Goal: Feedback & Contribution: Contribute content

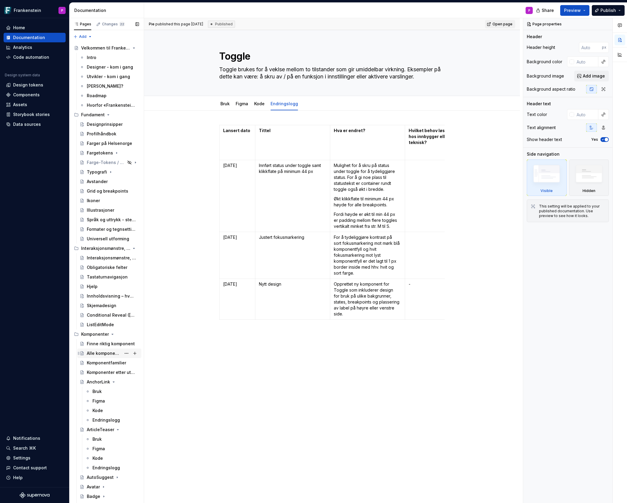
click at [94, 351] on div "Alle komponenter" at bounding box center [104, 353] width 34 height 6
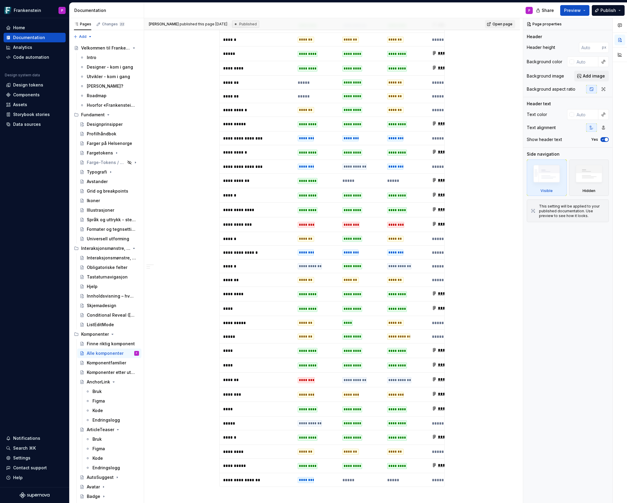
scroll to position [1023, 0]
click at [306, 435] on div "*********" at bounding box center [308, 438] width 20 height 6
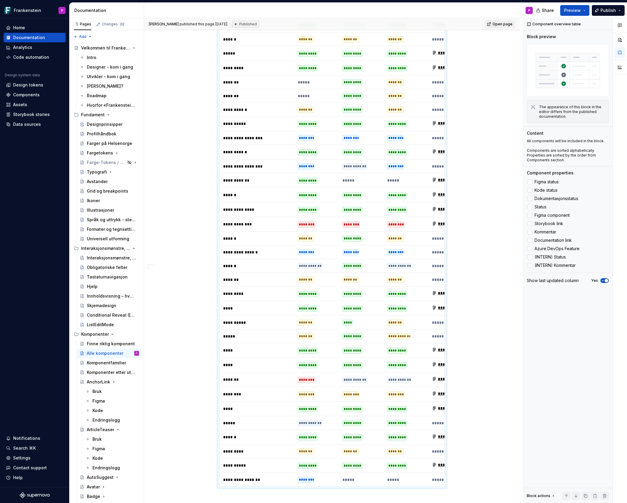
click at [306, 435] on div "*********" at bounding box center [308, 438] width 20 height 6
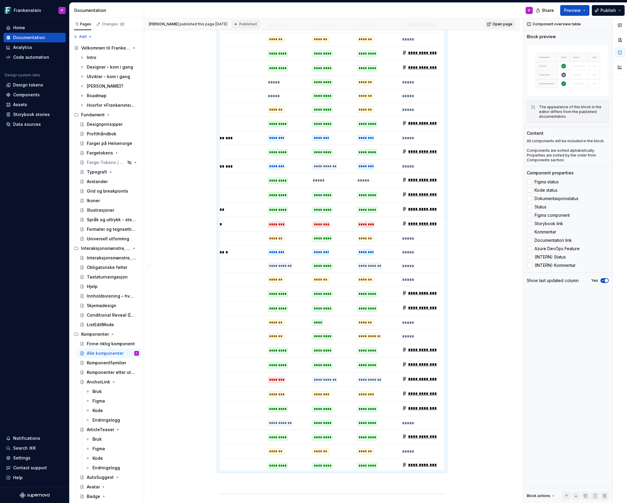
scroll to position [0, 0]
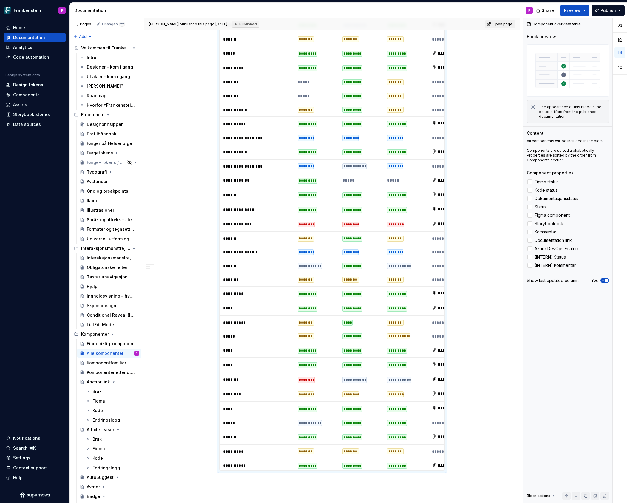
click at [301, 435] on div "*********" at bounding box center [308, 438] width 20 height 6
click at [23, 93] on div "Components" at bounding box center [26, 95] width 27 height 6
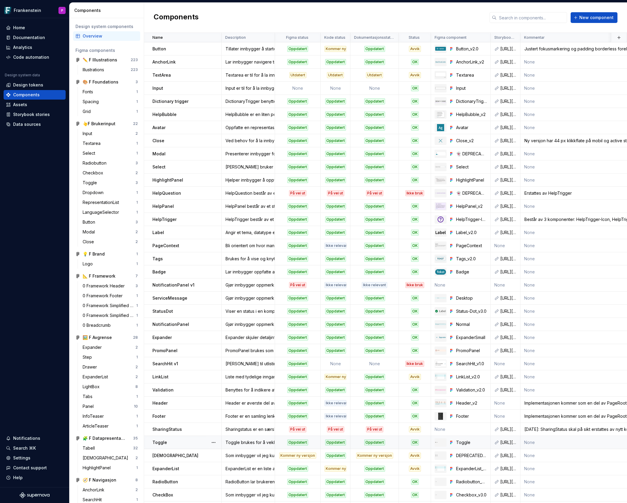
click at [331, 441] on div "Oppdatert" at bounding box center [335, 443] width 21 height 6
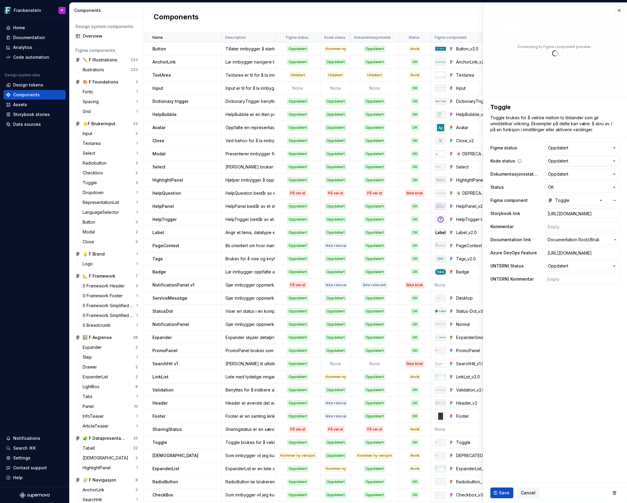
type textarea "*"
click at [613, 160] on html "Frankenstein P Home Documentation Analytics Code automation Design system data …" at bounding box center [313, 251] width 627 height 503
select select "**********"
click at [500, 492] on span "Save" at bounding box center [504, 493] width 10 height 6
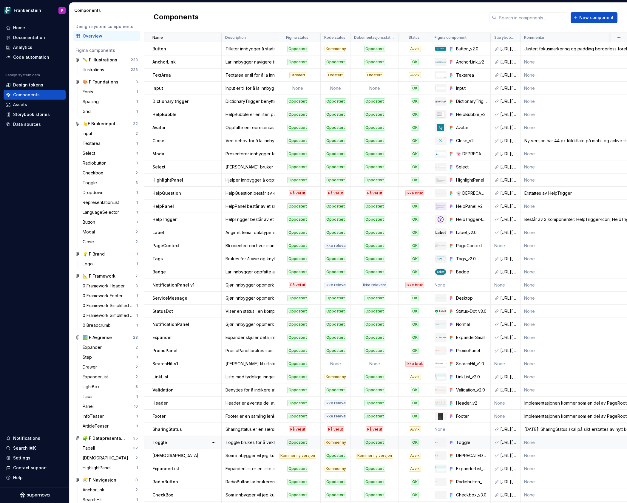
click at [408, 442] on div "OK" at bounding box center [414, 443] width 31 height 6
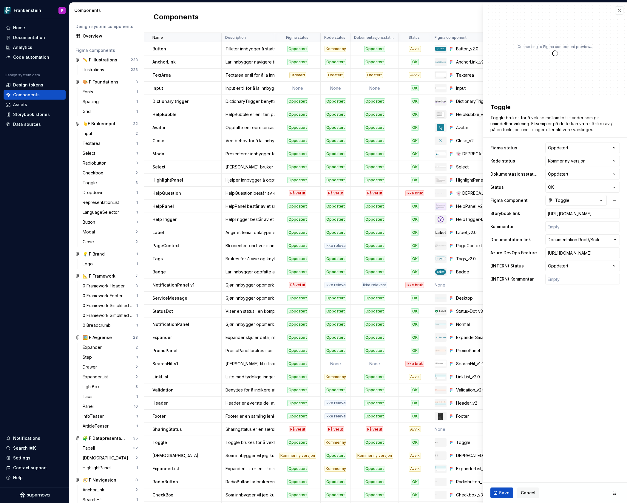
type textarea "*"
click at [615, 187] on html "Frankenstein P Home Documentation Analytics Code automation Design system data …" at bounding box center [313, 251] width 627 height 503
select select "**********"
type textarea "*"
click at [570, 226] on input "text" at bounding box center [582, 226] width 75 height 11
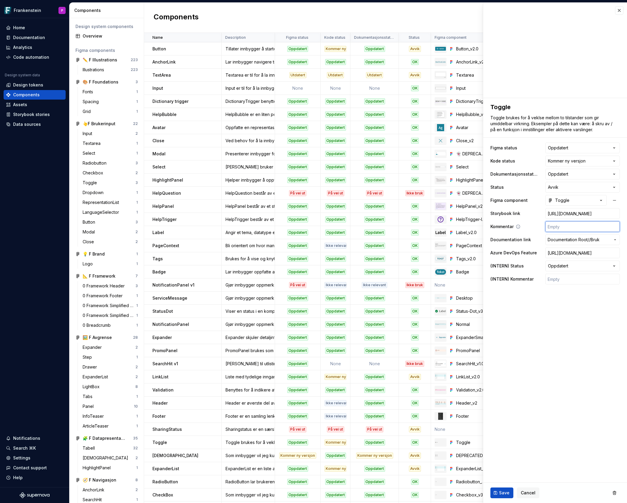
type input "0"
type textarea "*"
type input "05"
type textarea "*"
type input "05."
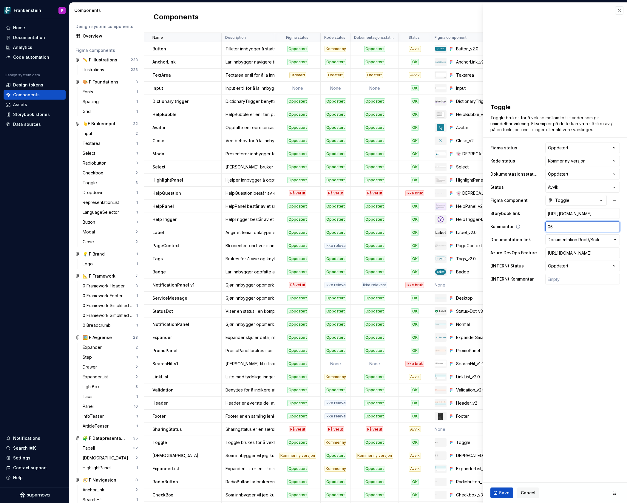
type textarea "*"
type input "05.0"
type textarea "*"
type input "05.09"
type textarea "*"
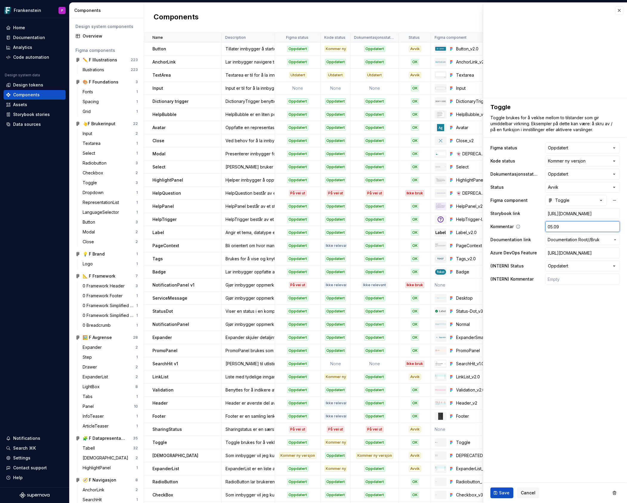
type input "05.09."
type textarea "*"
type input "05.09.2"
type textarea "*"
type input "[DATE]"
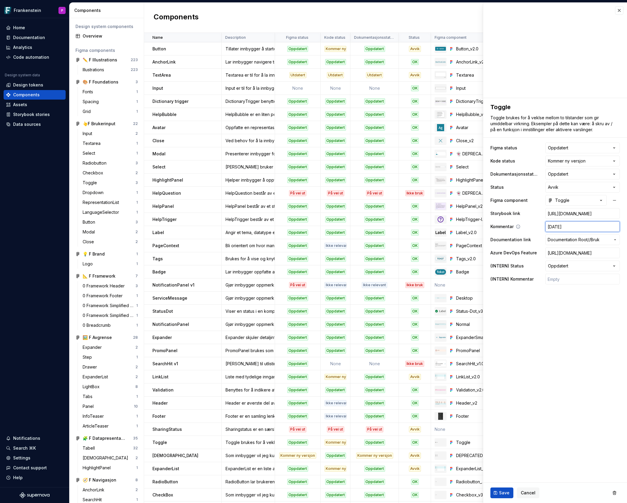
type textarea "*"
type input "[DATE]:"
type textarea "*"
type input "[DATE]:"
type textarea "*"
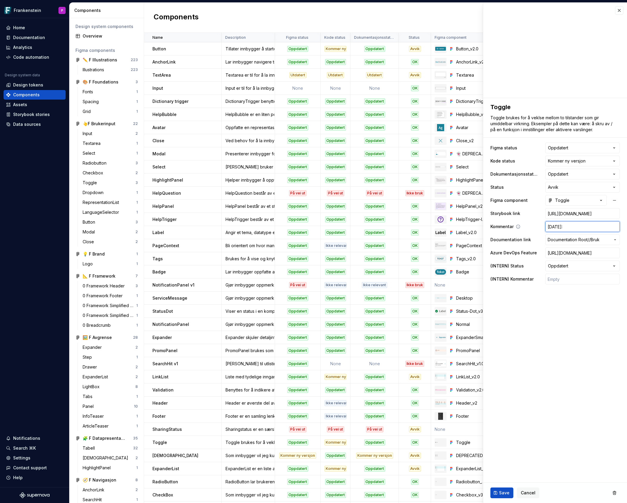
type input "[DATE]: F"
type textarea "*"
type input "[DATE]: Fi"
type textarea "*"
type input "[DATE]: Fig"
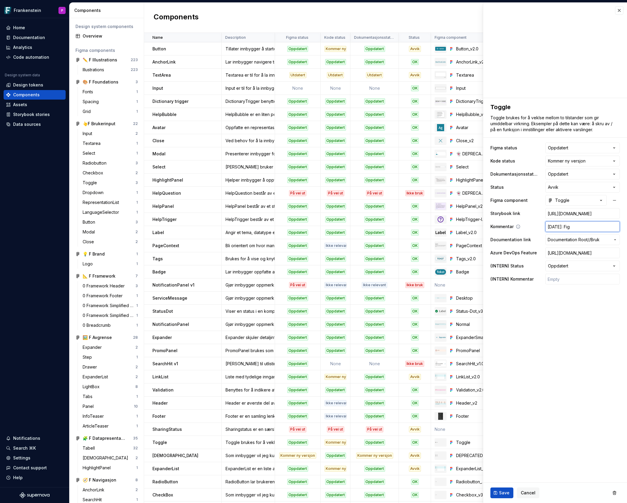
type textarea "*"
type input "[DATE]: Figma"
type textarea "*"
type input "[DATE]: Figmak"
type textarea "*"
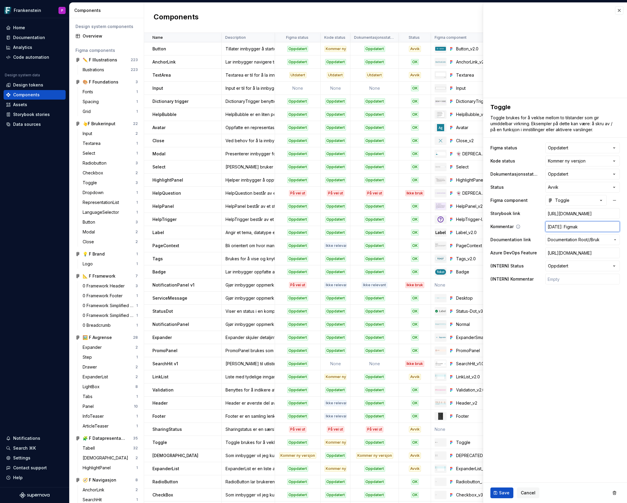
type input "[DATE]: Figmako"
type textarea "*"
type input "[DATE]: Figmakomp"
type textarea "*"
type input "[DATE]: Figmakompo"
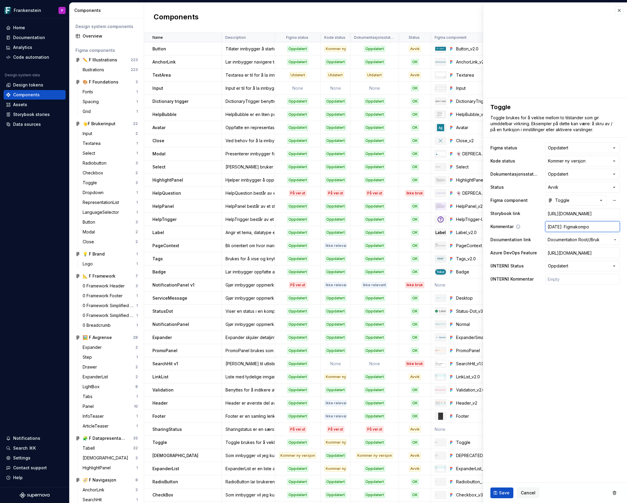
type textarea "*"
type input "[DATE]: Figmakompone"
type textarea "*"
type input "[DATE]: Figmakomponen"
type textarea "*"
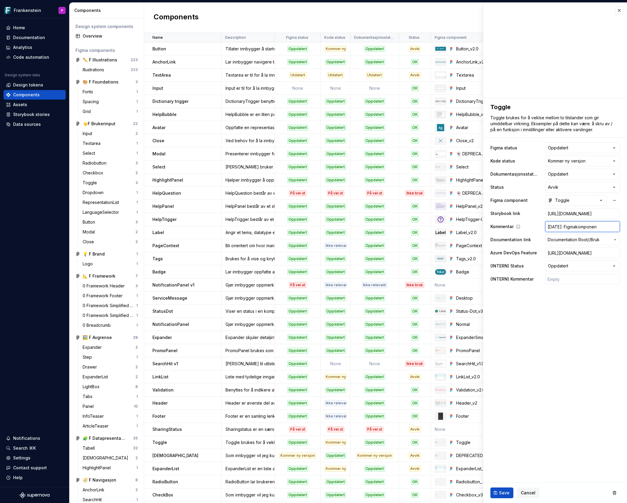
type input "[DATE]: Figmakomponent"
type textarea "*"
type input "[DATE]: Figmakomponent"
type textarea "*"
type input "[DATE]: Figmakomponent o"
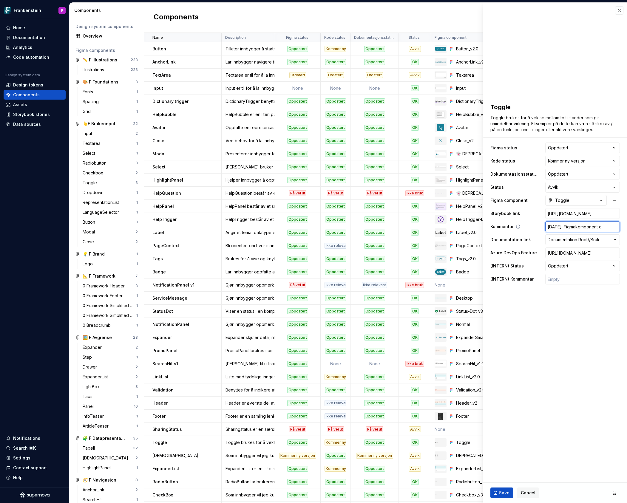
type textarea "*"
type input "[DATE]: Figmakomponent op"
type textarea "*"
type input "[DATE]: Figmakomponent opp"
type textarea "*"
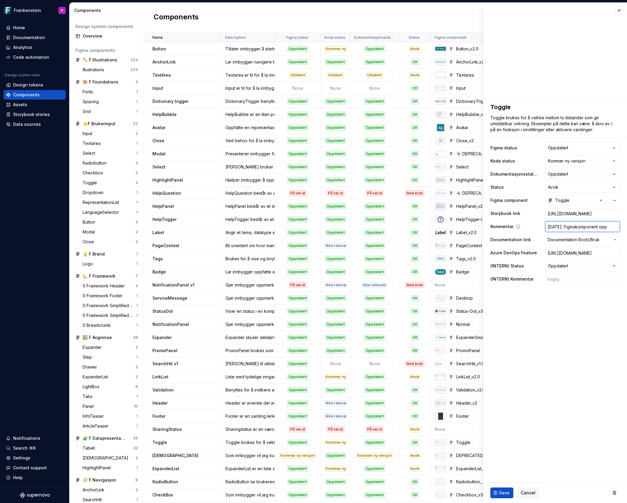
type input "[DATE]: Figmakomponent oppd"
type textarea "*"
type input "[DATE]: Figmakomponent oppda"
type textarea "*"
type input "[DATE]: Figmakomponent oppdat"
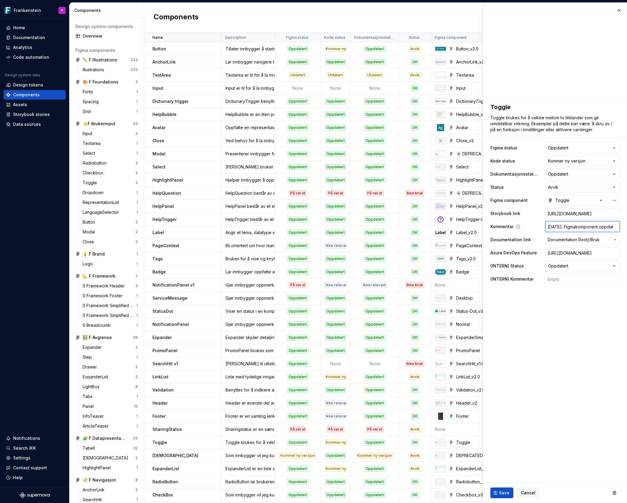
type textarea "*"
type input "[DATE]: Figmakomponent oppdate"
type textarea "*"
type input "[DATE]: Figmakomponent oppdater"
type textarea "*"
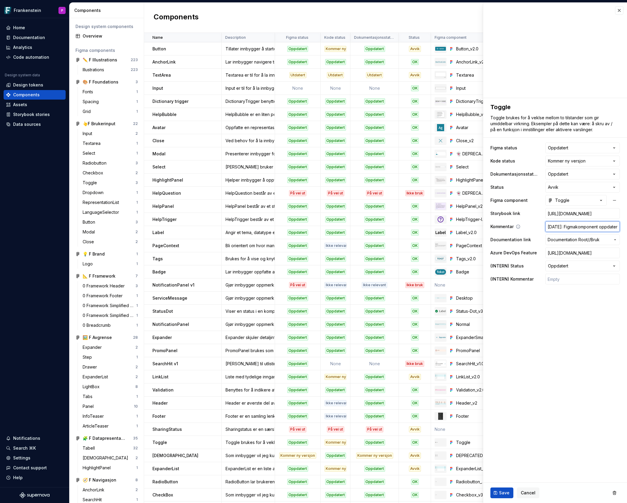
type input "[DATE]: Figmakomponent oppdatert"
type textarea "*"
type input "[DATE]: Figmakomponent oppdatert"
type textarea "*"
type input "[DATE]: Figmakomponent oppdatert m"
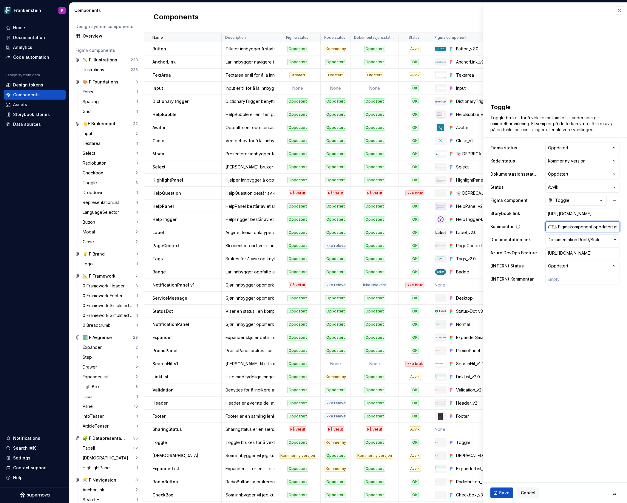
type textarea "*"
type input "[DATE]: Figmakomponent oppdatert me"
type textarea "*"
type input "[DATE]: Figmakomponent oppdatert med"
type textarea "*"
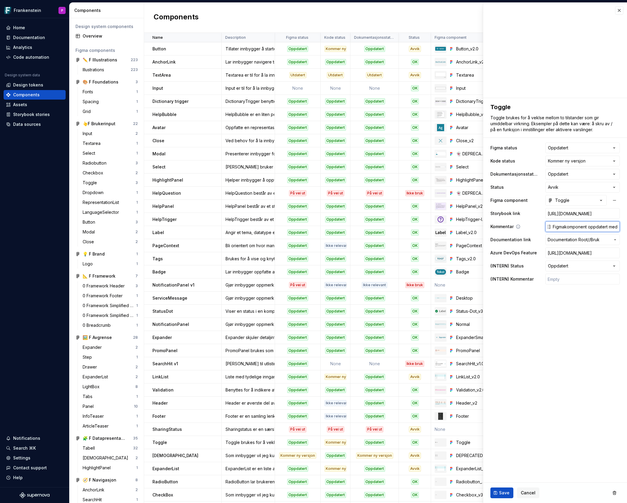
type input "[DATE]: Figmakomponent oppdatert med"
type textarea "*"
type input "[DATE]: Figmakomponent oppdatert med S"
type textarea "*"
type input "[DATE]: Figmakomponent oppdatert med St"
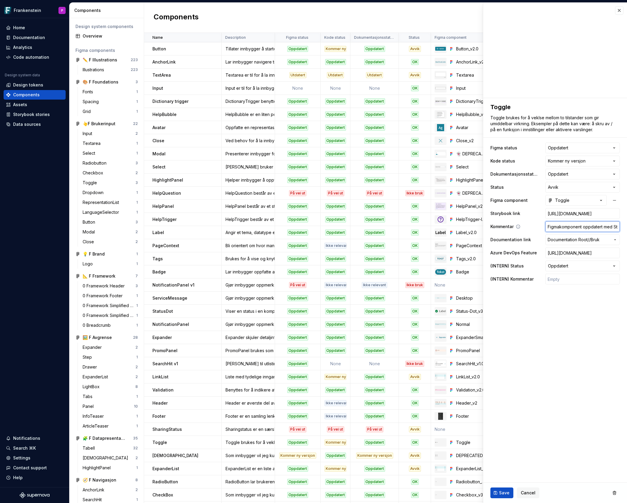
type textarea "*"
type input "[DATE]: Figmakomponent oppdatert med Sta"
type textarea "*"
type input "[DATE]: Figmakomponent oppdatert med Stat"
type textarea "*"
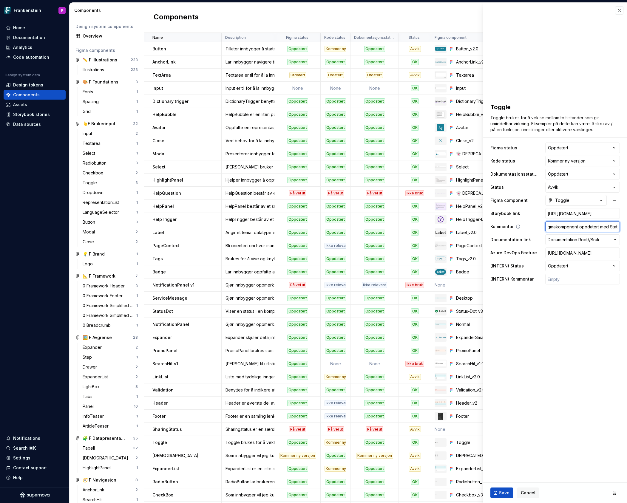
type input "[DATE]: Figmakomponent oppdatert med Statu"
type textarea "*"
type input "[DATE]: Figmakomponent oppdatert med Status"
type textarea "*"
type input "[DATE]: Figmakomponent oppdatert med Status"
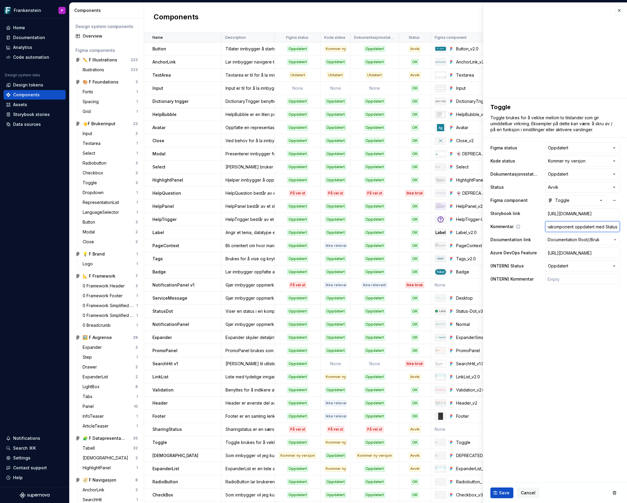
type textarea "*"
type input "[DATE]: Figmakomponent oppdatert med Status u"
type textarea "*"
type input "[DATE]: Figmakomponent oppdatert med Status un"
type textarea "*"
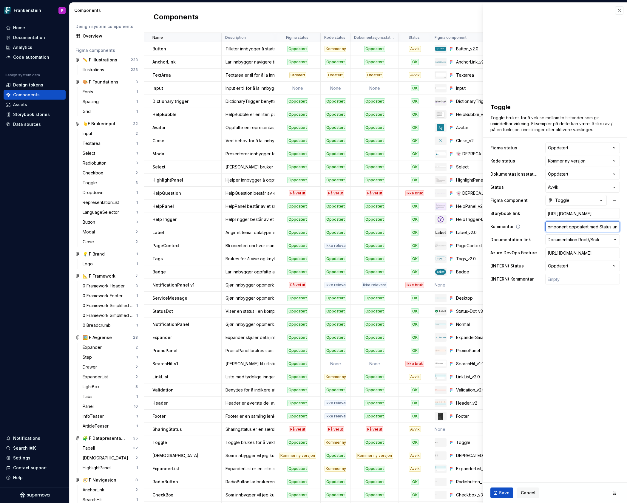
type input "[DATE]: Figmakomponent oppdatert med Status und"
type textarea "*"
type input "[DATE]: Figmakomponent oppdatert med Status unde"
type textarea "*"
type input "[DATE]: Figmakomponent oppdatert med Status under"
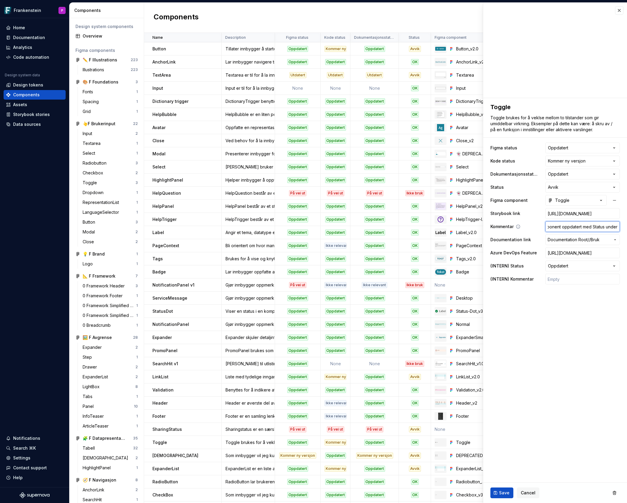
type textarea "*"
type input "[DATE]: Figmakomponent oppdatert med Status under"
type textarea "*"
type input "[DATE]: Figmakomponent oppdatert med Status under t"
type textarea "*"
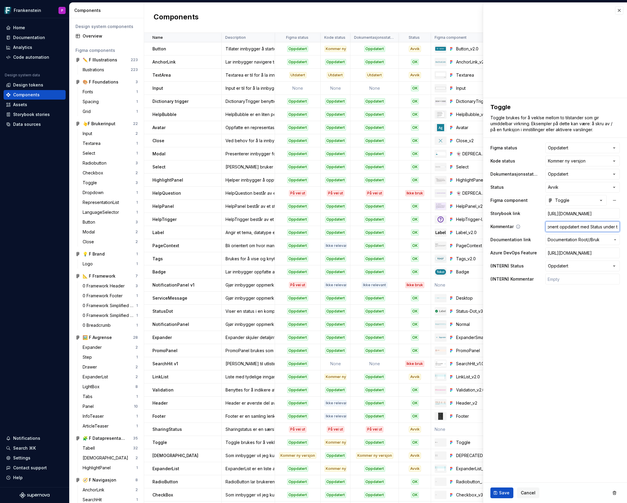
type input "[DATE]: Figmakomponent oppdatert med Status under to"
type textarea "*"
type input "[DATE]: Figmakomponent oppdatert med Status under tog"
type textarea "*"
type input "[DATE]: Figmakomponent oppdatert med Status under togg"
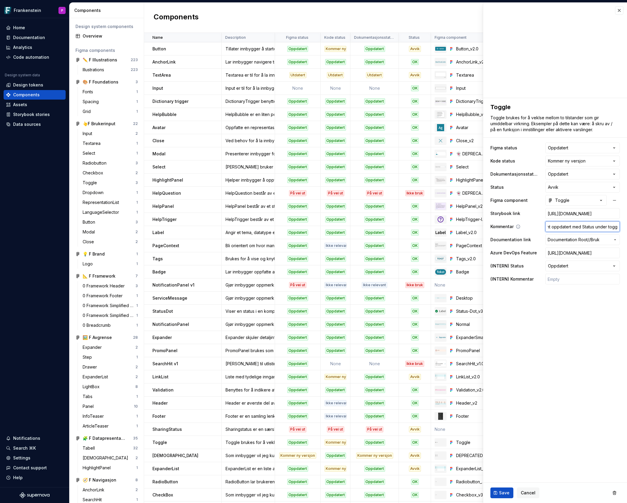
type textarea "*"
type input "[DATE]: Figmakomponent oppdatert med Status under toggl"
type textarea "*"
type input "[DATE]: Figmakomponent oppdatert med Status under toggle"
type textarea "*"
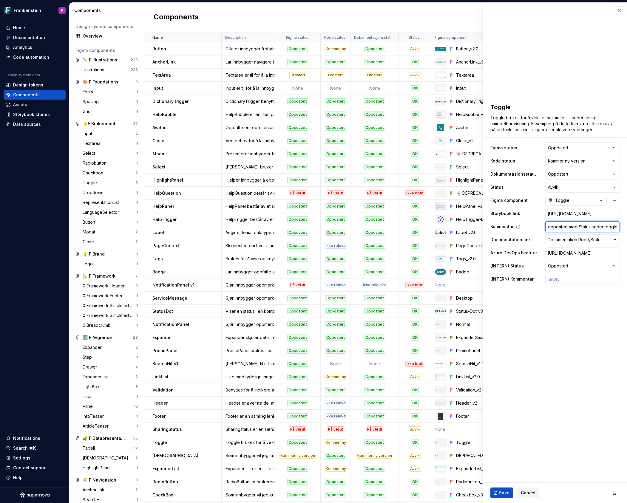
type input "[DATE]: Figmakomponent oppdatert med Status under toggle"
type textarea "*"
type input "[DATE]: Figmakomponent oppdatert med Status under toggle +"
type textarea "*"
type input "[DATE]: Figmakomponent oppdatert med Status under toggle + ø"
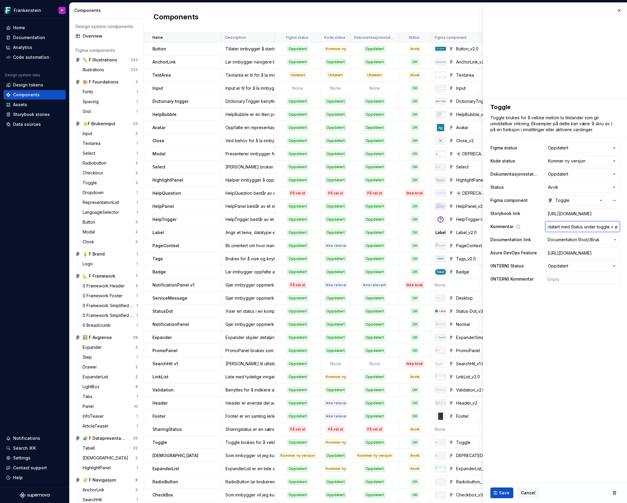
scroll to position [0, 62]
type textarea "*"
type input "[DATE]: Figmakomponent oppdatert med Status under toggle + øk"
type textarea "*"
type input "[DATE]: Figmakomponent oppdatert med Status under toggle + økt"
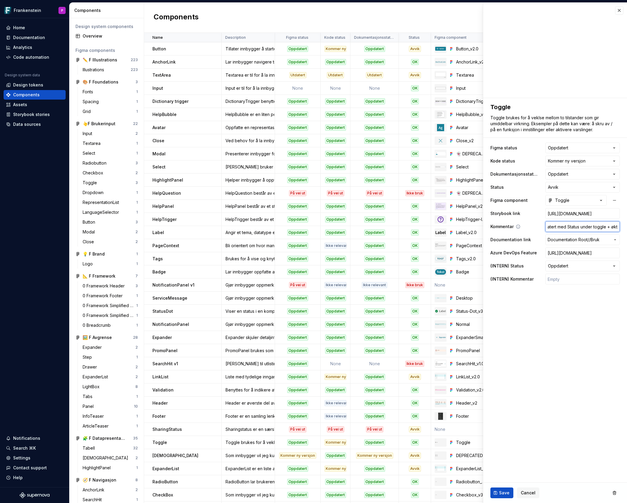
type textarea "*"
type input "[DATE]: Figmakomponent oppdatert med Status under toggle + økt"
type textarea "*"
type input "[DATE]: Figmakomponent oppdatert med Status under toggle + økt k"
type textarea "*"
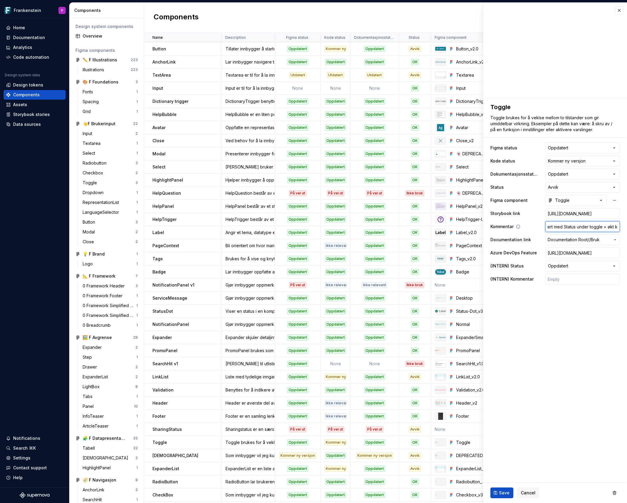
type input "[DATE]: Figmakomponent oppdatert med Status under toggle + økt kl"
type textarea "*"
type input "[DATE]: Figmakomponent oppdatert med Status under toggle + økt kli"
type textarea "*"
type input "[DATE]: Figmakomponent oppdatert med Status under toggle + økt klik"
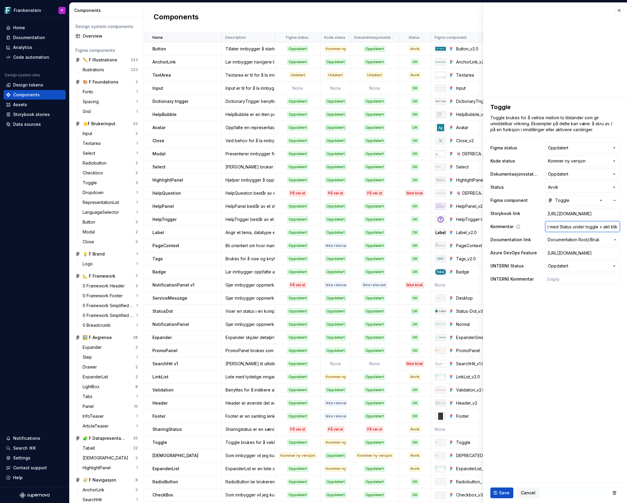
type textarea "*"
type input "[DATE]: Figmakomponent oppdatert med Status under toggle + økt klikk"
type textarea "*"
type input "[DATE]: Figmakomponent oppdatert med Status under toggle + økt klikkf"
type textarea "*"
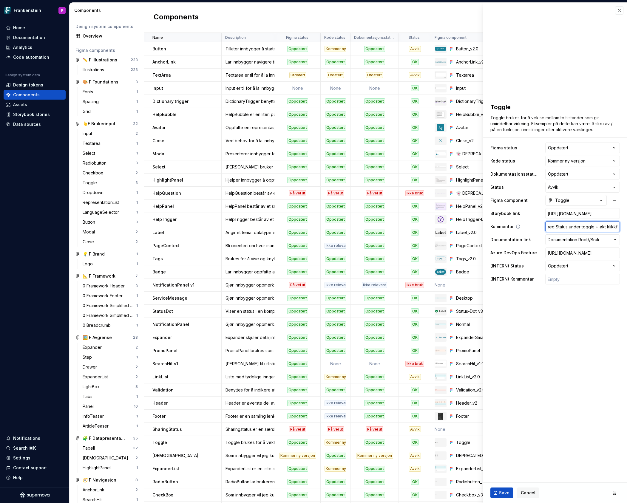
type input "[DATE]: Figmakomponent oppdatert med Status under toggle + økt klikkfl"
type textarea "*"
type input "[DATE]: Figmakomponent oppdatert med Status under toggle + økt klikkfla"
type textarea "*"
type input "[DATE]: Figmakomponent oppdatert med Status under toggle + økt klikkflat"
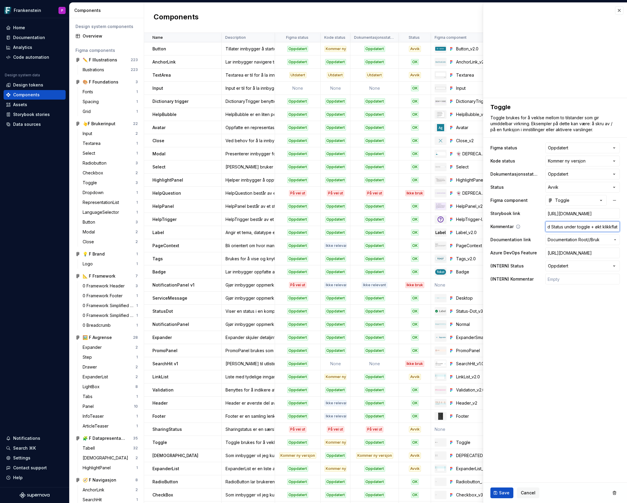
type textarea "*"
type input "[DATE]: Figmakomponent oppdatert med Status under toggle + økt klikkflate"
type textarea "*"
type input "[DATE]: Figmakomponent oppdatert med Status under toggle + økt klikkflate"
type textarea "*"
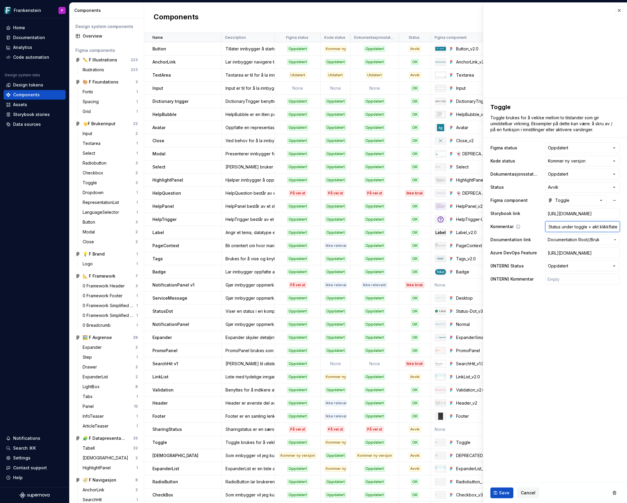
type input "[DATE]: Figmakomponent oppdatert med Status under toggle + økt klikkflate ("
type textarea "*"
type input "[DATE]: Figmakomponent oppdatert med Status under toggle + økt klikkflate (4"
type textarea "*"
type input "[DATE]: Figmakomponent oppdatert med Status under toggle + økt klikkflate (44"
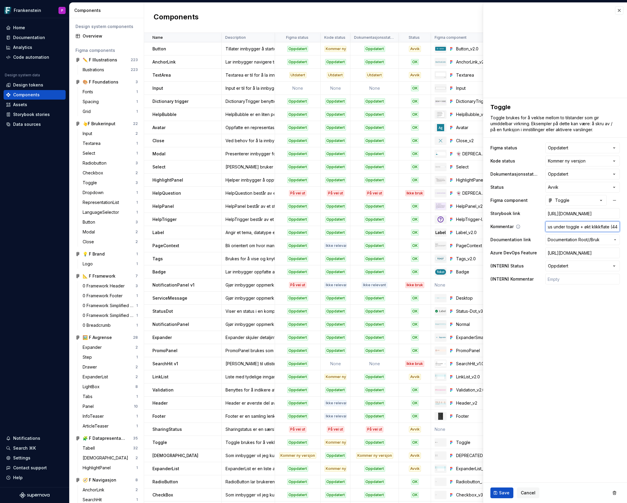
type textarea "*"
type input "[DATE]: Figmakomponent oppdatert med Status under toggle + økt klikkflate (44"
type textarea "*"
type input "[DATE]: Figmakomponent oppdatert med Status under toggle + økt klikkflate (44 p"
type textarea "*"
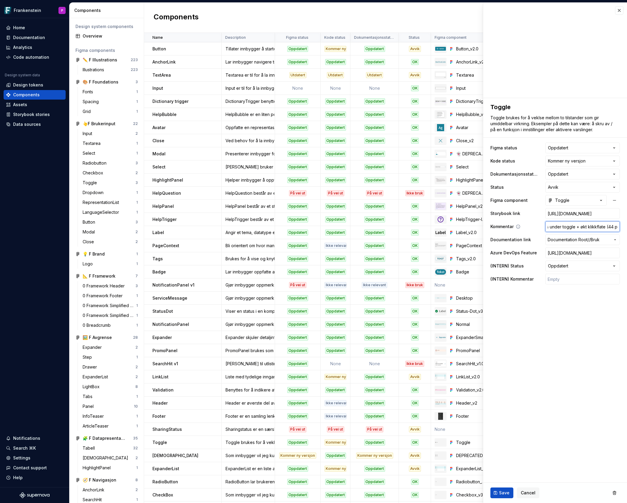
type input "[DATE]: Figmakomponent oppdatert med Status under toggle + økt klikkflate (44 px"
type textarea "*"
type input "[DATE]: Figmakomponent oppdatert med Status under toggle + økt klikkflate (44 p…"
type textarea "*"
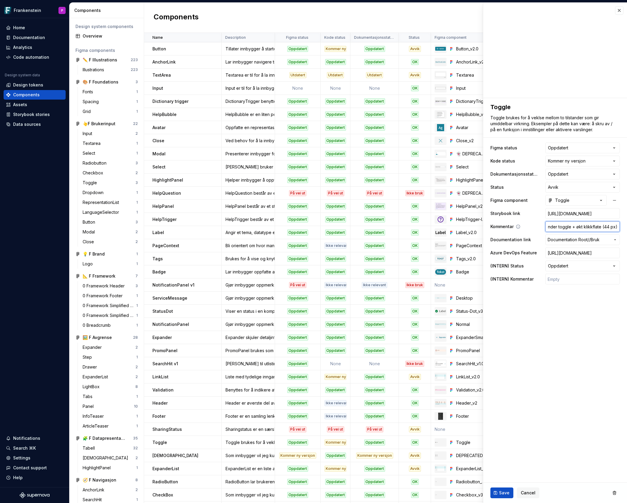
type input "[DATE]: Figmakomponent oppdatert med Status under toggle + økt klikkflate (44 p…"
type textarea "*"
type input "[DATE]: Figmakomponent oppdatert med Status under toggle + økt klikkflate (44 p…"
type textarea "*"
type input "[DATE]: Figmakomponent oppdatert med Status under toggle + økt klikkflate (44 p…"
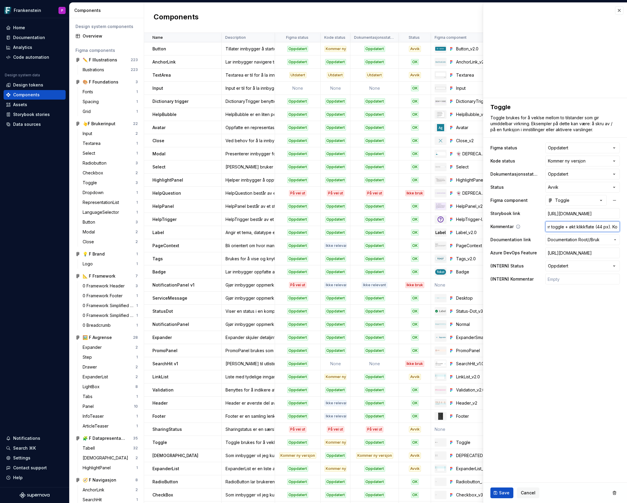
type textarea "*"
type input "[DATE]: Figmakomponent oppdatert med Status under toggle + økt klikkflate (44 p…"
type textarea "*"
type input "[DATE]: Figmakomponent oppdatert med Status under toggle + økt klikkflate (44 p…"
type textarea "*"
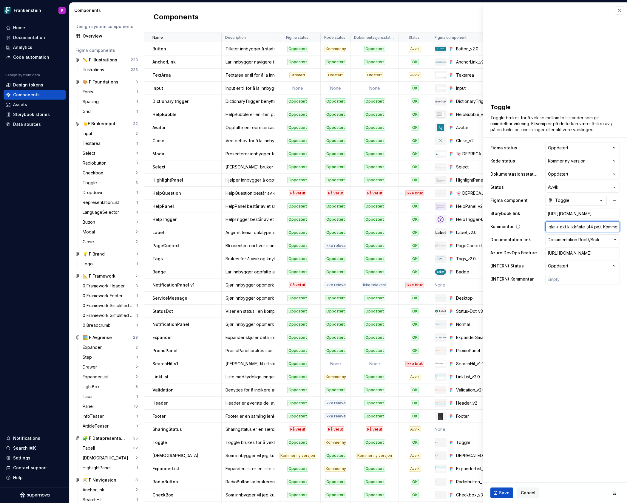
type input "[DATE]: Figmakomponent oppdatert med Status under toggle + økt klikkflate (44 p…"
type textarea "*"
type input "[DATE]: Figmakomponent oppdatert med Status under toggle + økt klikkflate (44 p…"
type textarea "*"
type input "[DATE]: Figmakomponent oppdatert med Status under toggle + økt klikkflate (44 p…"
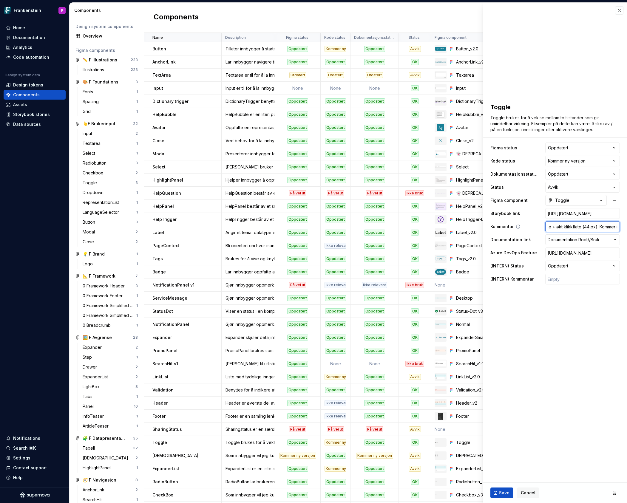
type textarea "*"
type input "[DATE]: Figmakomponent oppdatert med Status under toggle + økt klikkflate (44 p…"
type textarea "*"
type input "[DATE]: Figmakomponent oppdatert med Status under toggle + økt klikkflate (44 p…"
type textarea "*"
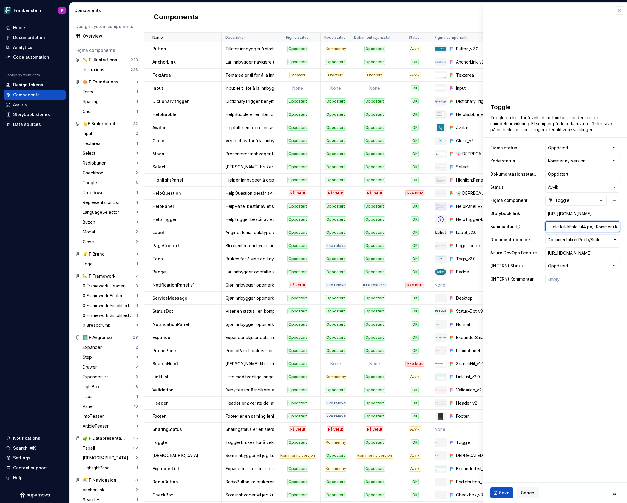
type input "[DATE]: Figmakomponent oppdatert med Status under toggle + økt klikkflate (44 p…"
type textarea "*"
type input "[DATE]: Figmakomponent oppdatert med Status under toggle + økt klikkflate (44 p…"
type textarea "*"
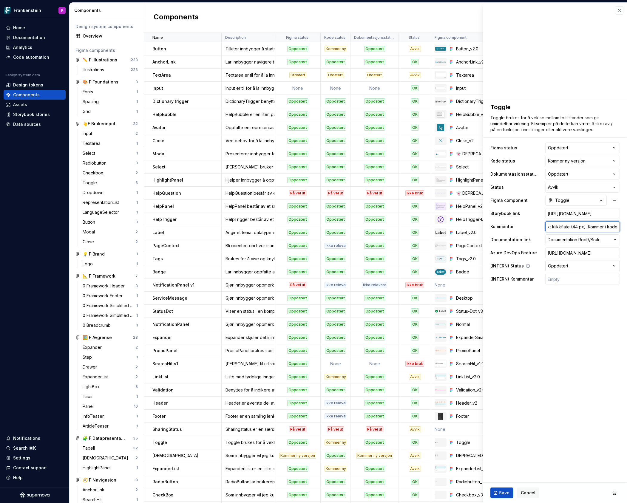
type input "[DATE]: Figmakomponent oppdatert med Status under toggle + økt klikkflate (44 p…"
click at [614, 266] on html "Frankenstein P Home Documentation Analytics Code automation Design system data …" at bounding box center [313, 251] width 627 height 503
type textarea "*"
select select "**********"
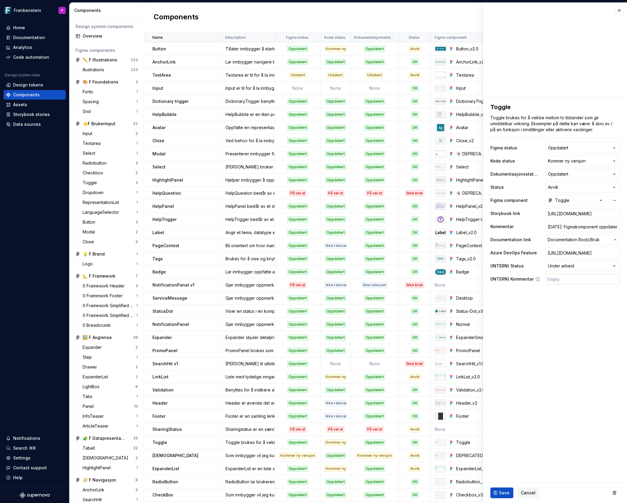
click at [562, 280] on input "text" at bounding box center [582, 279] width 75 height 11
type textarea "*"
type input "N"
type textarea "*"
type input "Ny"
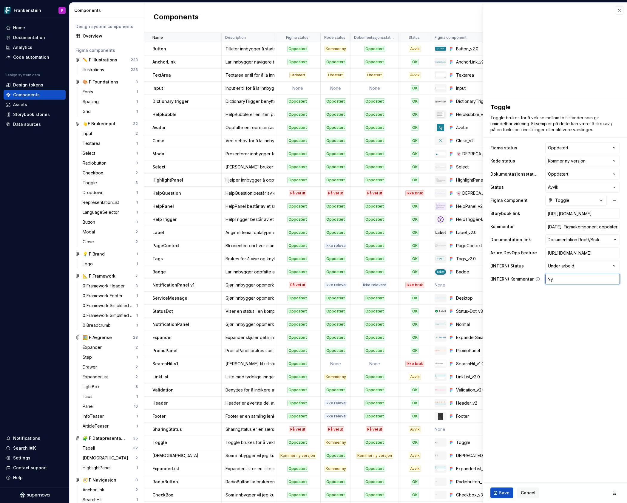
type textarea "*"
type input "Ny"
type textarea "*"
type input "Ny ve"
type textarea "*"
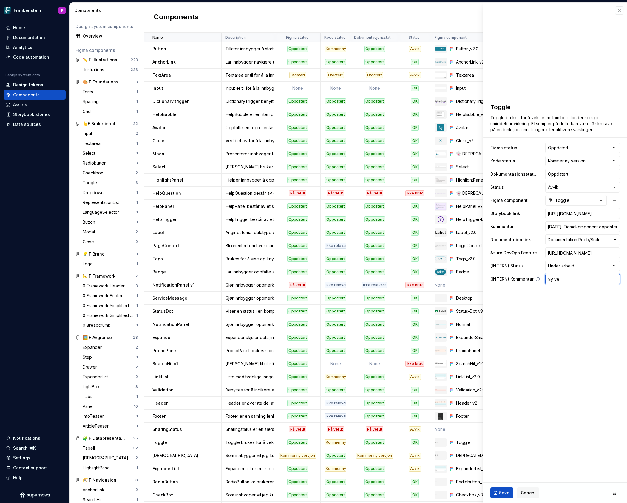
type input "Ny ver"
click at [502, 492] on span "Save" at bounding box center [504, 493] width 10 height 6
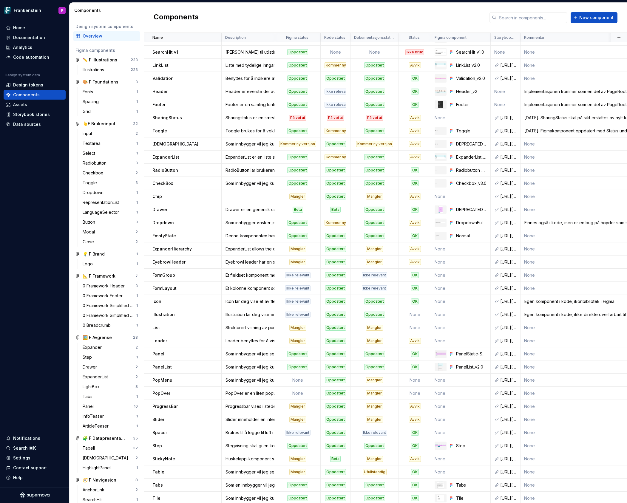
scroll to position [313, 0]
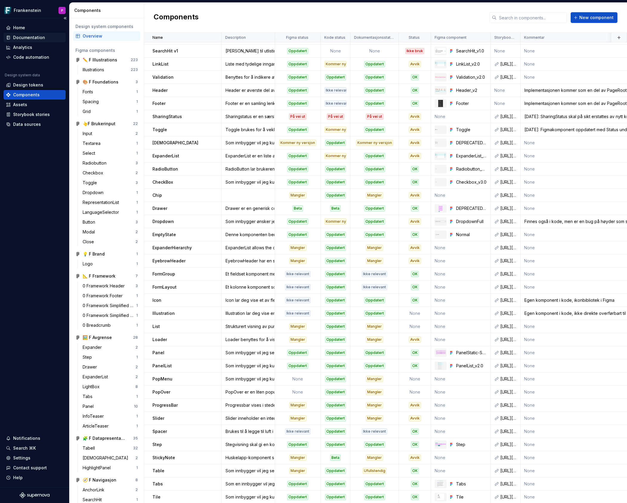
click at [26, 36] on div "Documentation" at bounding box center [29, 38] width 32 height 6
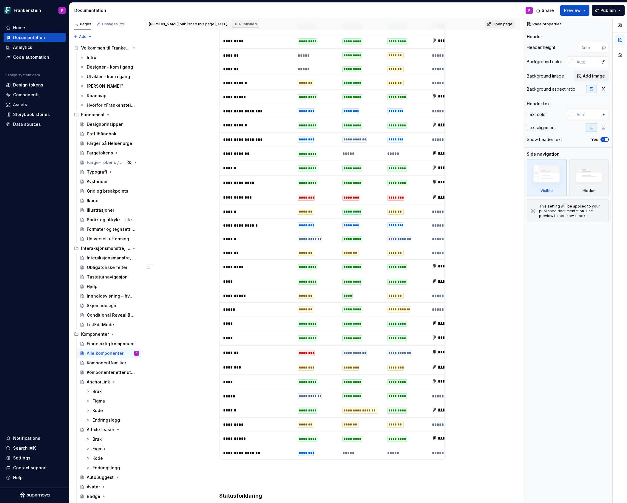
scroll to position [1052, 0]
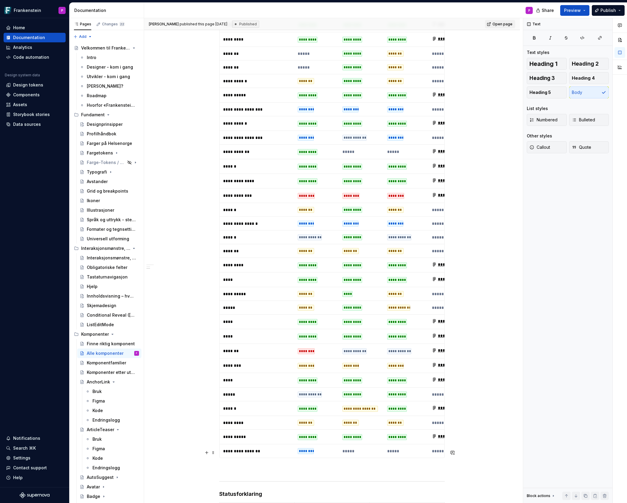
click at [226, 465] on p at bounding box center [332, 468] width 226 height 7
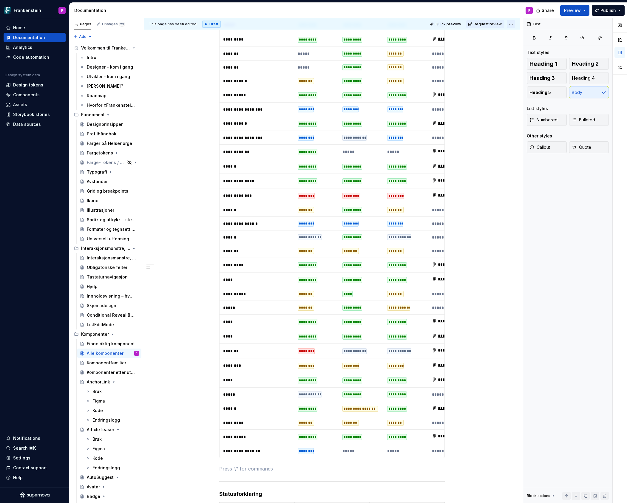
click at [514, 23] on html "Frankenstein P Home Documentation Analytics Code automation Design system data …" at bounding box center [313, 251] width 627 height 503
click at [581, 67] on div "Ready for publish" at bounding box center [600, 66] width 41 height 6
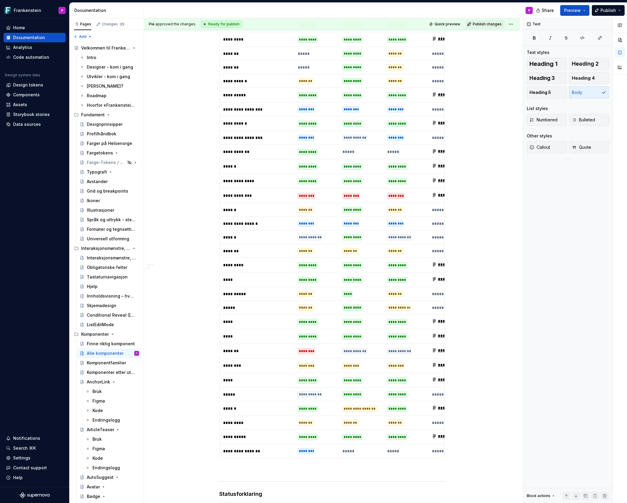
scroll to position [815, 0]
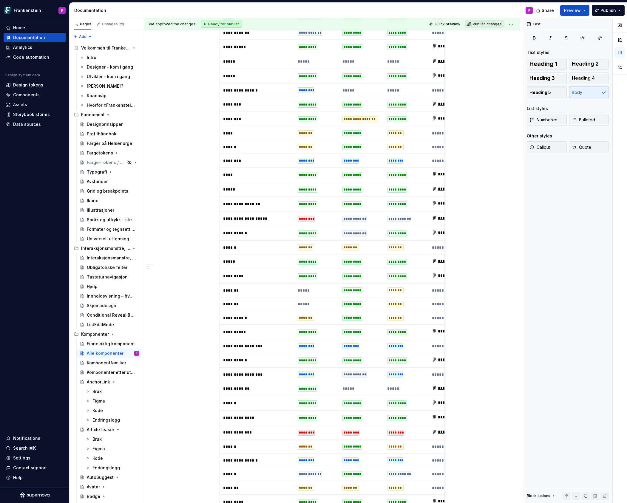
click at [487, 24] on span "Publish changes" at bounding box center [487, 24] width 29 height 5
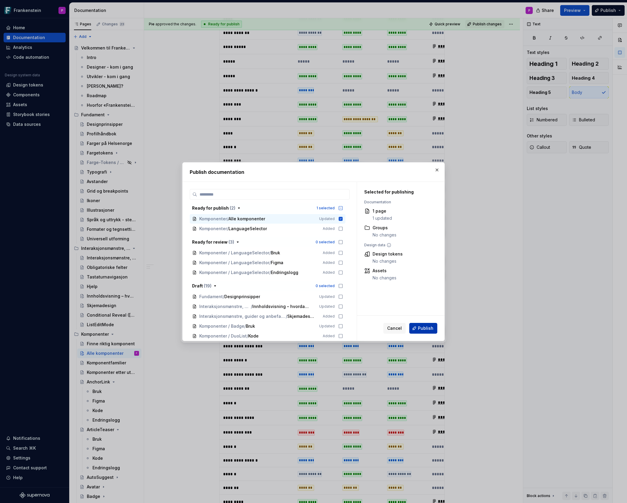
click at [424, 327] on span "Publish" at bounding box center [426, 328] width 16 height 6
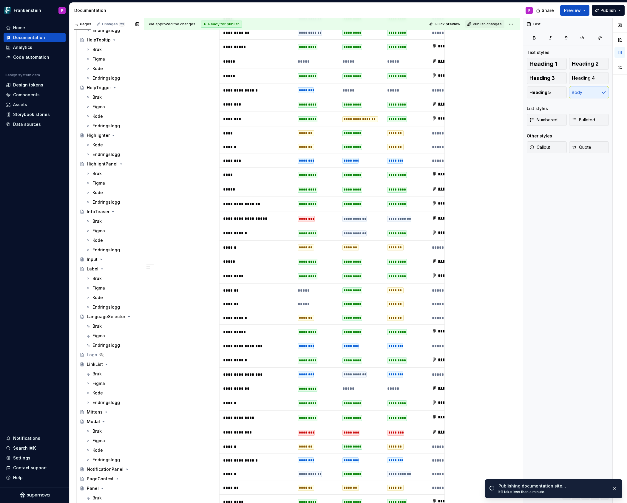
scroll to position [1202, 0]
click at [101, 324] on div "Bruk" at bounding box center [96, 326] width 9 height 6
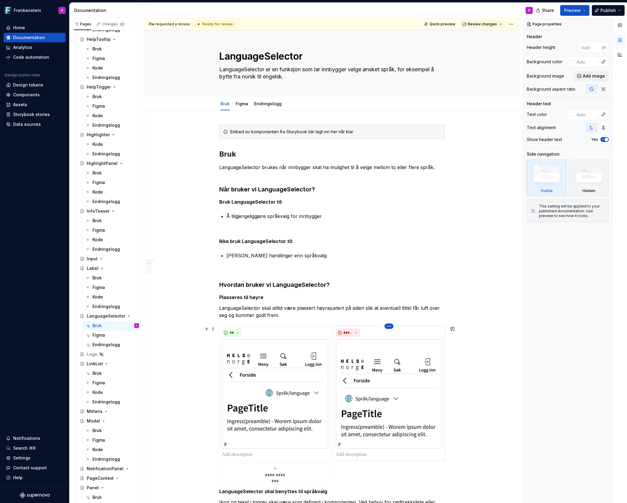
click at [393, 327] on html "Frankenstein P Home Documentation Analytics Code automation Design system data …" at bounding box center [313, 251] width 627 height 503
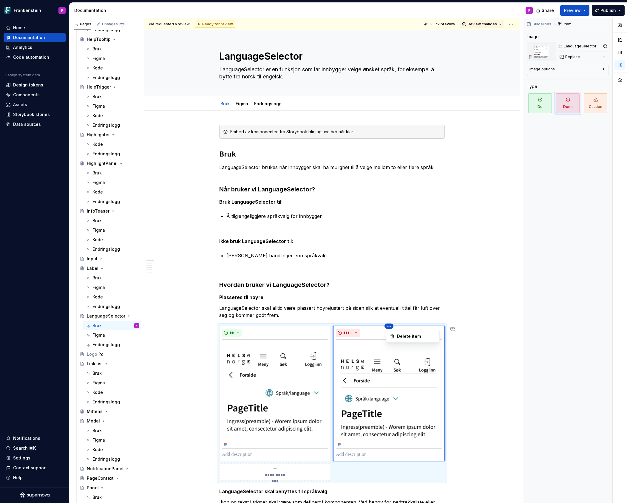
click at [422, 365] on html "Frankenstein P Home Documentation Analytics Code automation Design system data …" at bounding box center [313, 251] width 627 height 503
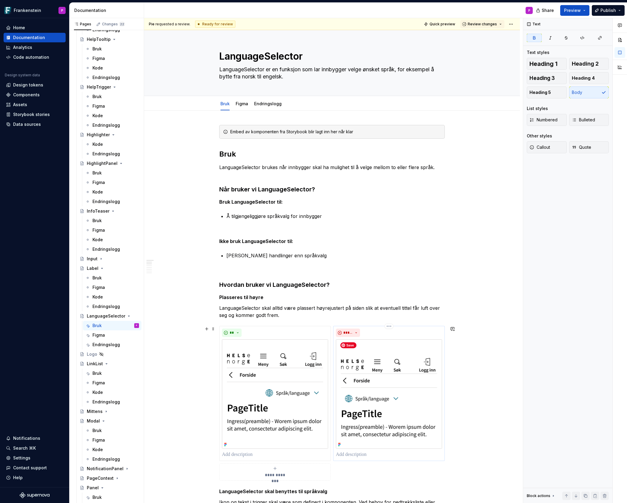
click at [433, 364] on img at bounding box center [389, 393] width 106 height 109
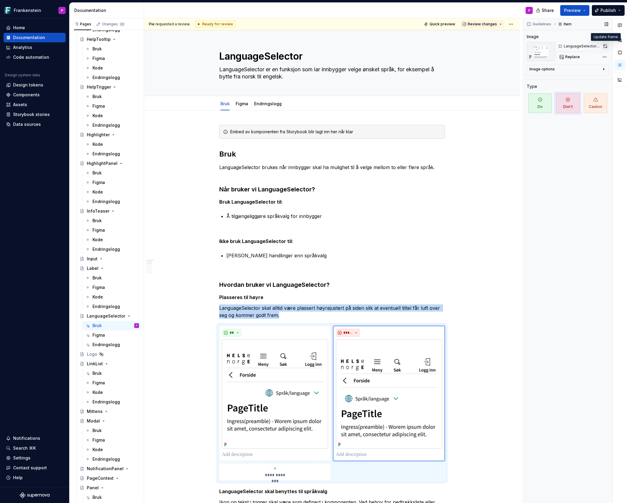
click at [605, 45] on button "button" at bounding box center [605, 46] width 7 height 8
